Goal: Check status: Check status

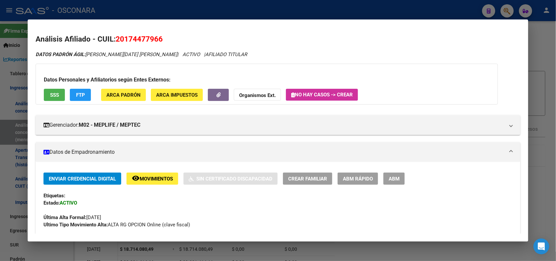
click at [97, 15] on div at bounding box center [278, 130] width 556 height 261
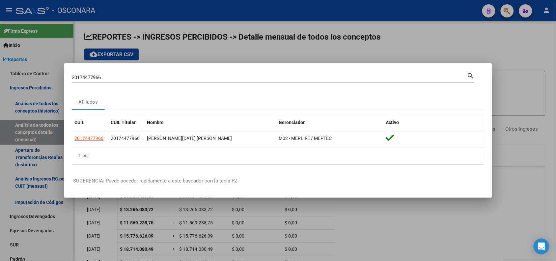
click at [89, 74] on div "20174477966 Buscar (apellido, dni, cuil, [PERSON_NAME], cuit, obra social)" at bounding box center [270, 78] width 396 height 10
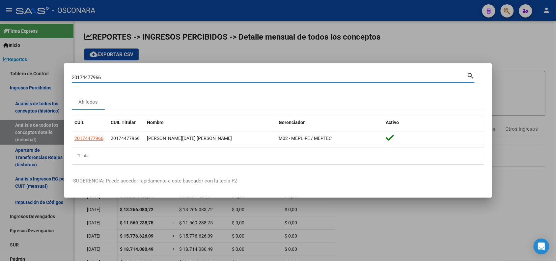
click at [89, 74] on div "20174477966 Buscar (apellido, dni, cuil, [PERSON_NAME], cuit, obra social)" at bounding box center [270, 78] width 396 height 10
click at [89, 76] on input "20174477966" at bounding box center [270, 78] width 396 height 6
paste input "632067594"
type input "20632067594"
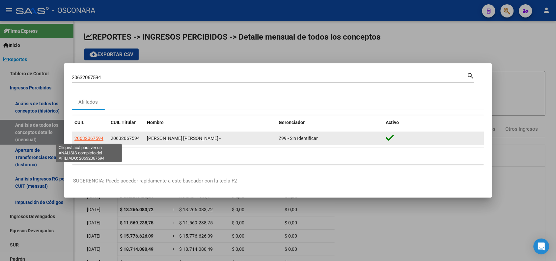
click at [93, 137] on span "20632067594" at bounding box center [89, 137] width 29 height 5
type textarea "20632067594"
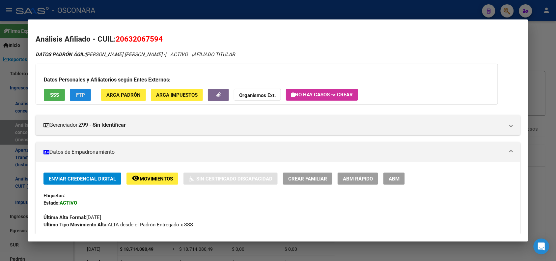
click at [79, 96] on span "FTP" at bounding box center [80, 95] width 9 height 6
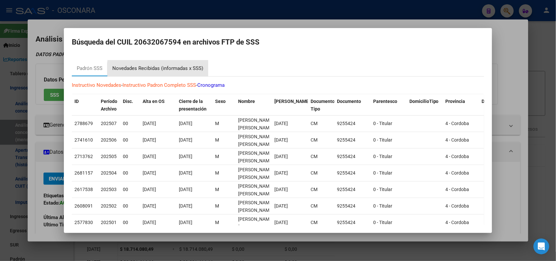
click at [187, 74] on div "Novedades Recibidas (informadas x SSS)" at bounding box center [157, 68] width 101 height 16
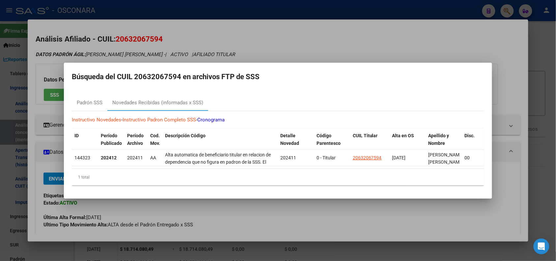
click at [303, 29] on div at bounding box center [278, 130] width 556 height 261
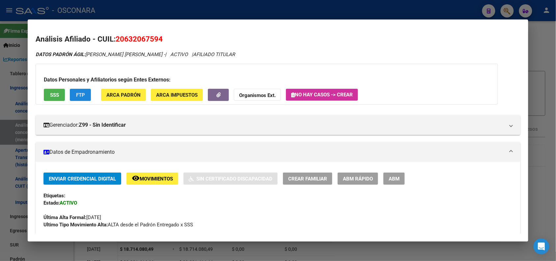
click at [80, 96] on span "FTP" at bounding box center [80, 95] width 9 height 6
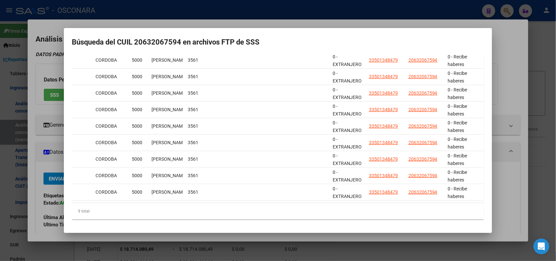
scroll to position [0, 470]
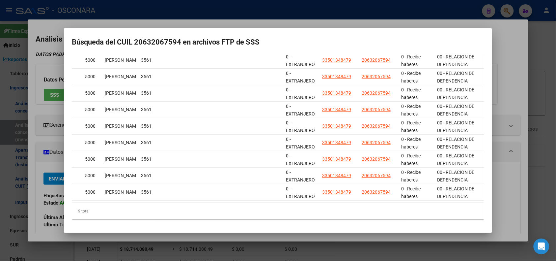
click at [173, 23] on div at bounding box center [278, 130] width 556 height 261
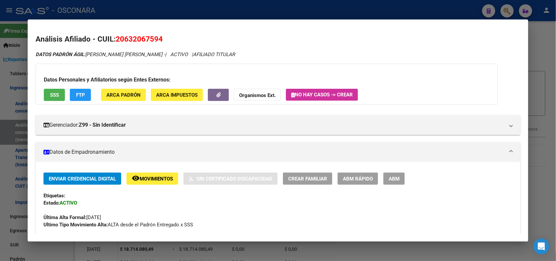
click at [164, 11] on div at bounding box center [278, 130] width 556 height 261
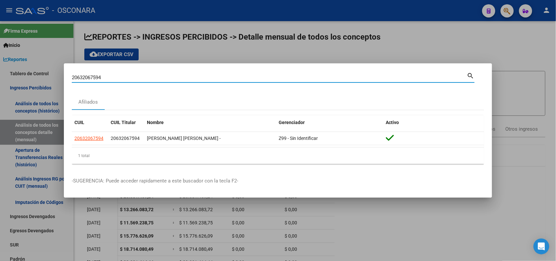
click at [88, 79] on input "20632067594" at bounding box center [270, 78] width 396 height 6
paste input "7631589613"
type input "27631589613"
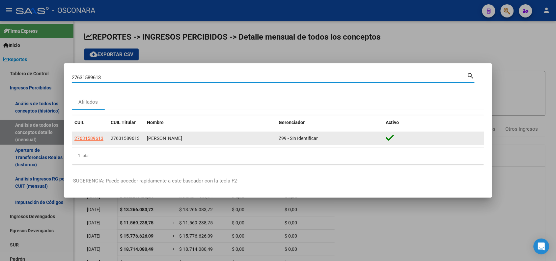
click at [96, 141] on app-link-go-to "27631589613" at bounding box center [89, 139] width 29 height 8
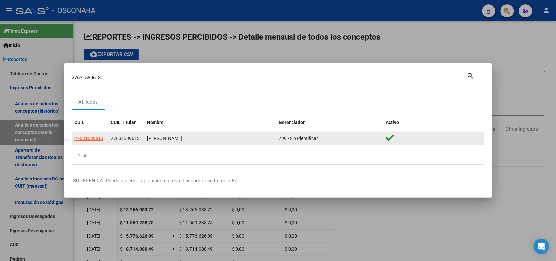
click at [95, 141] on app-link-go-to "27631589613" at bounding box center [89, 139] width 29 height 8
click at [92, 140] on span "27631589613" at bounding box center [89, 137] width 29 height 5
type textarea "27631589613"
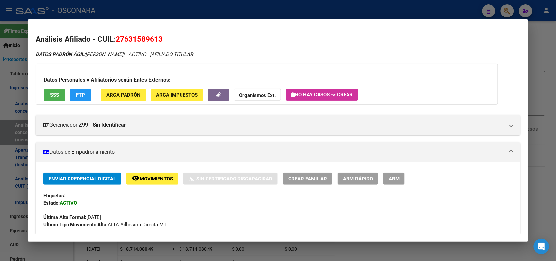
click at [81, 93] on span "FTP" at bounding box center [80, 95] width 9 height 6
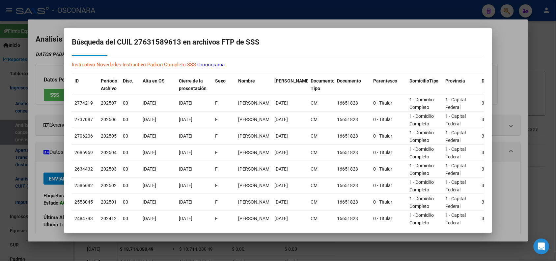
scroll to position [19, 0]
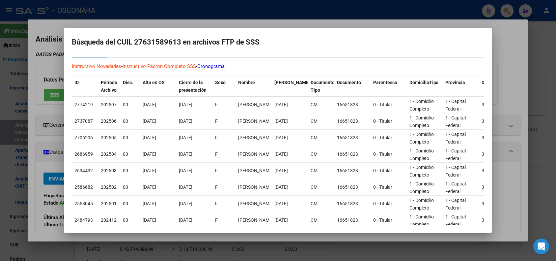
click at [506, 91] on div at bounding box center [278, 130] width 556 height 261
